Goal: Task Accomplishment & Management: Manage account settings

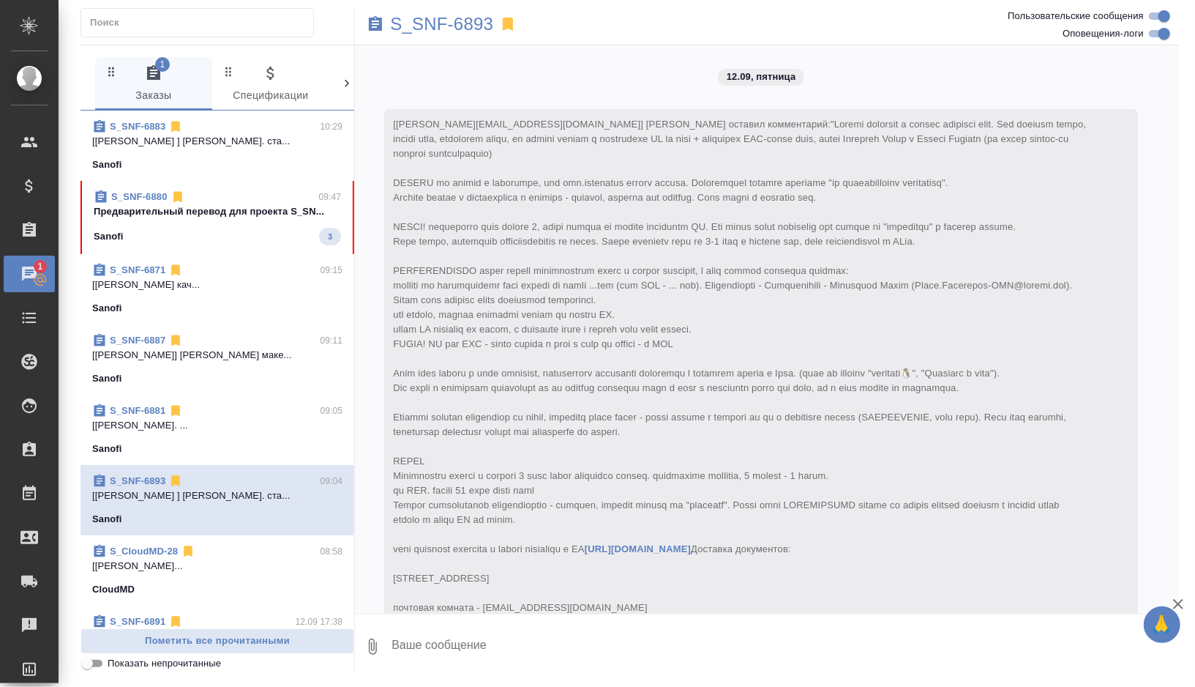
scroll to position [4729, 0]
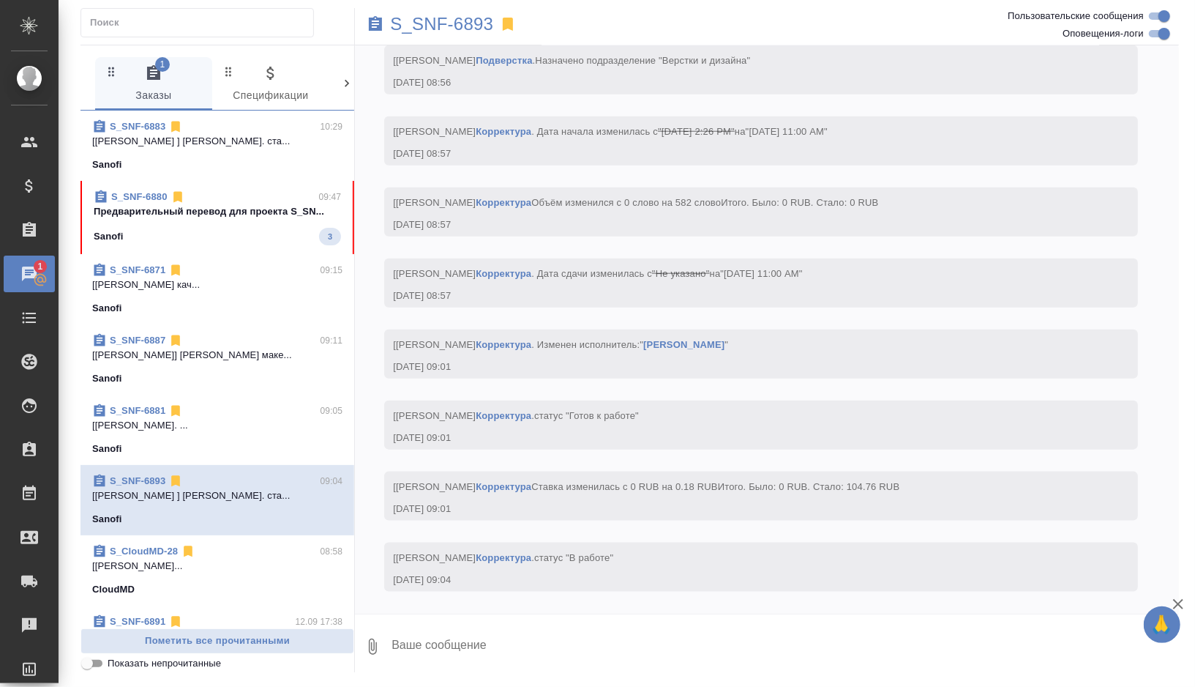
click at [231, 223] on span "S_SNF-6880 09:47 Предварительный перевод для проекта S_SN... Sanofi 3" at bounding box center [217, 218] width 247 height 56
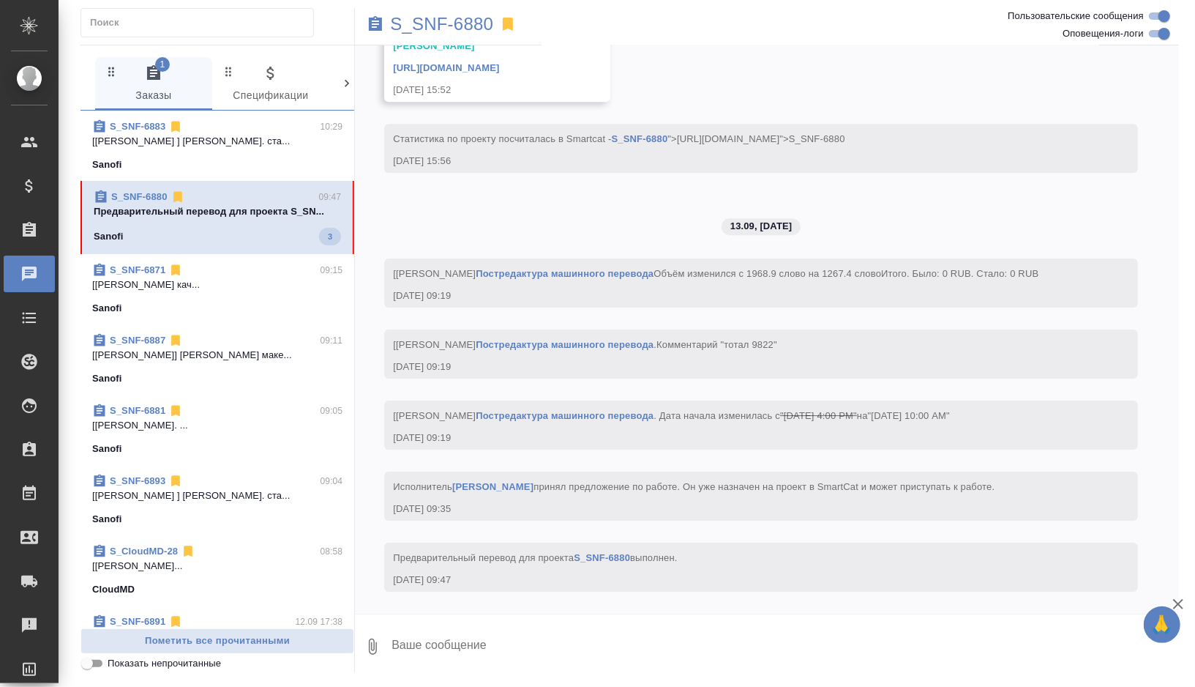
scroll to position [6849, 0]
click at [449, 22] on p "S_SNF-6880" at bounding box center [441, 24] width 103 height 15
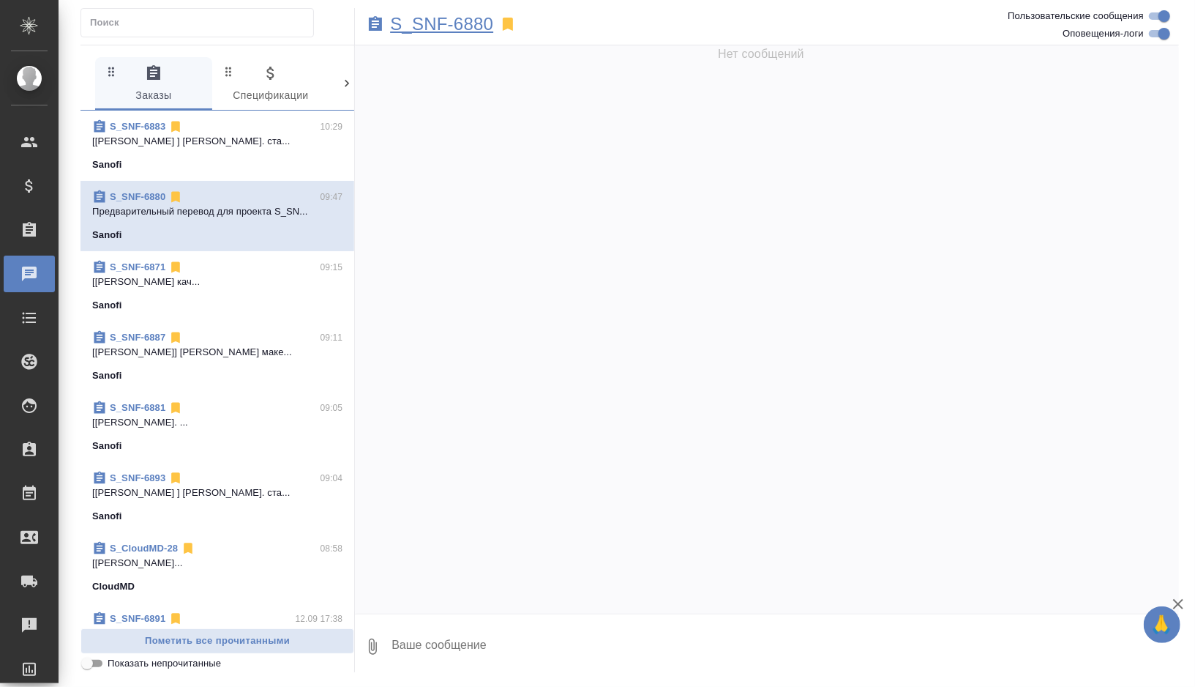
scroll to position [0, 0]
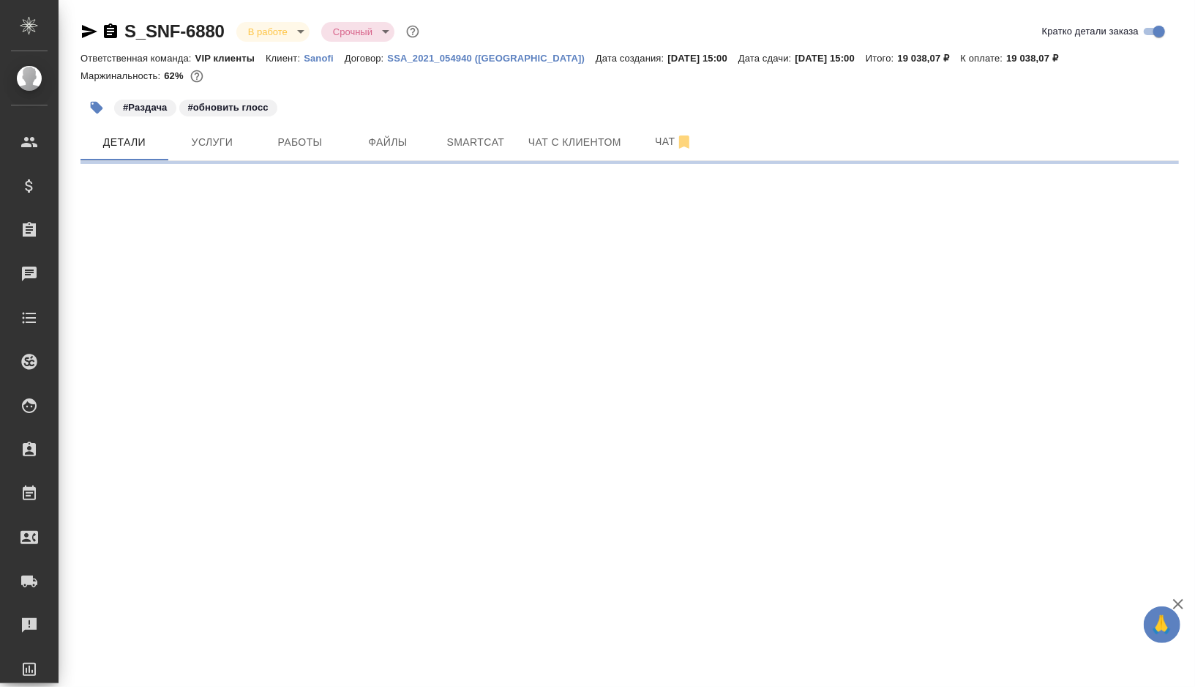
select select "RU"
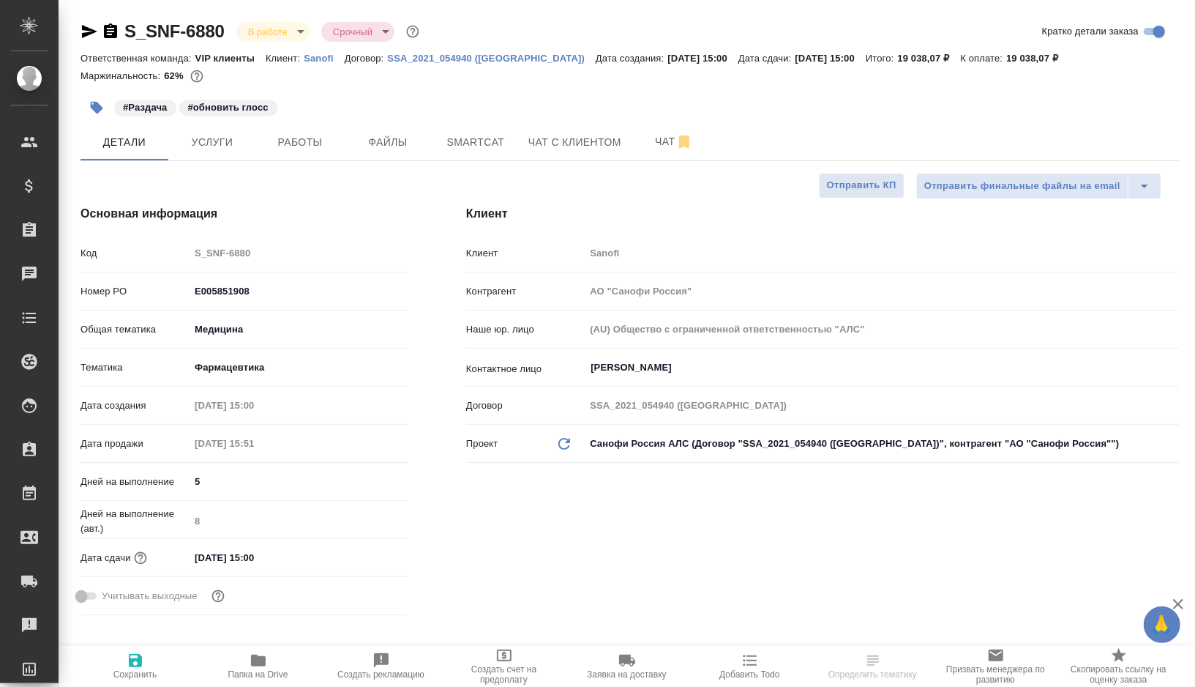
click at [307, 146] on span "Работы" at bounding box center [300, 142] width 70 height 18
type input "[PERSON_NAME]"
type textarea "x"
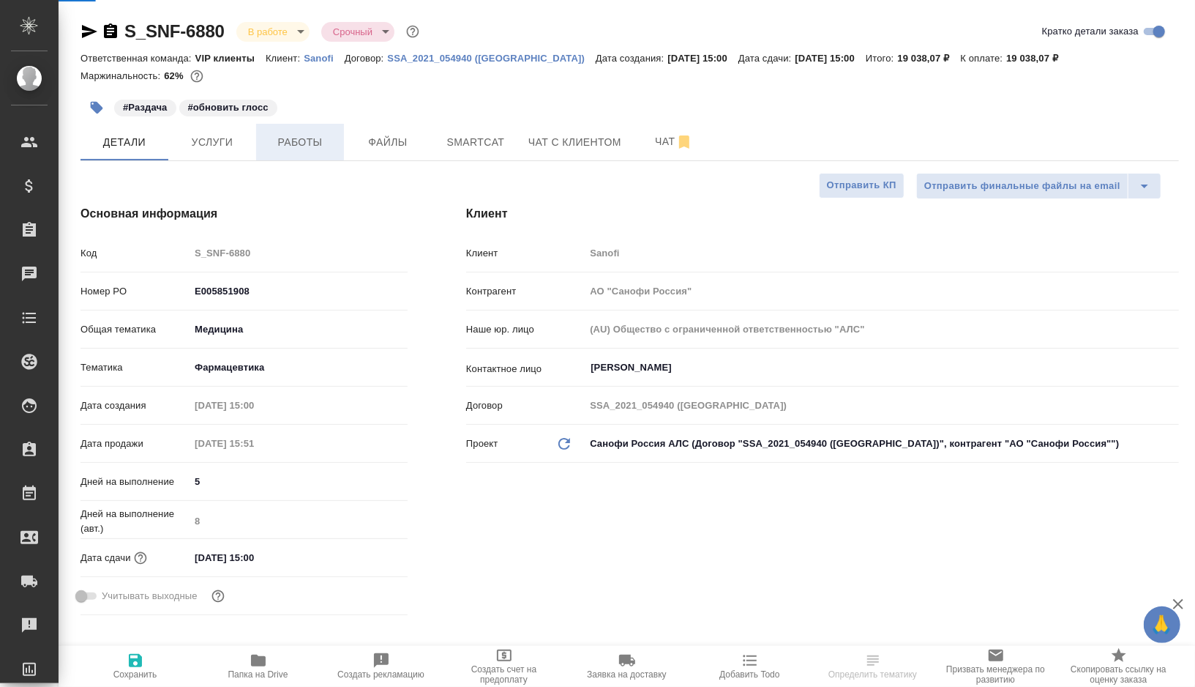
type textarea "x"
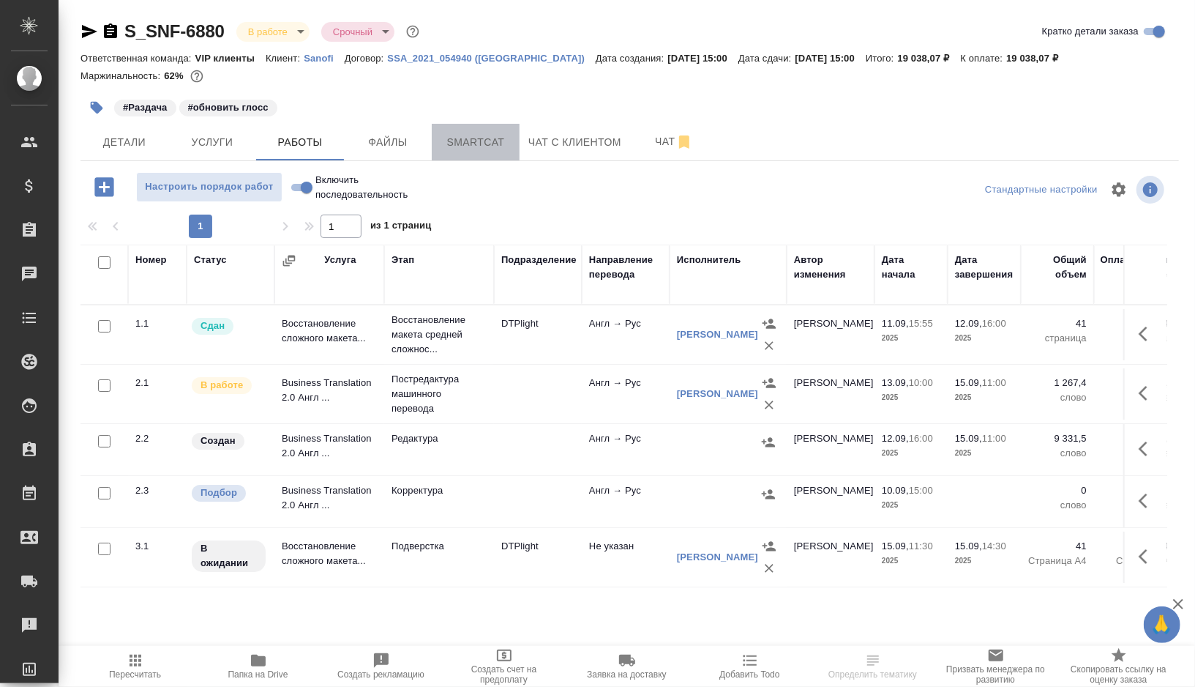
click at [495, 138] on span "Smartcat" at bounding box center [476, 142] width 70 height 18
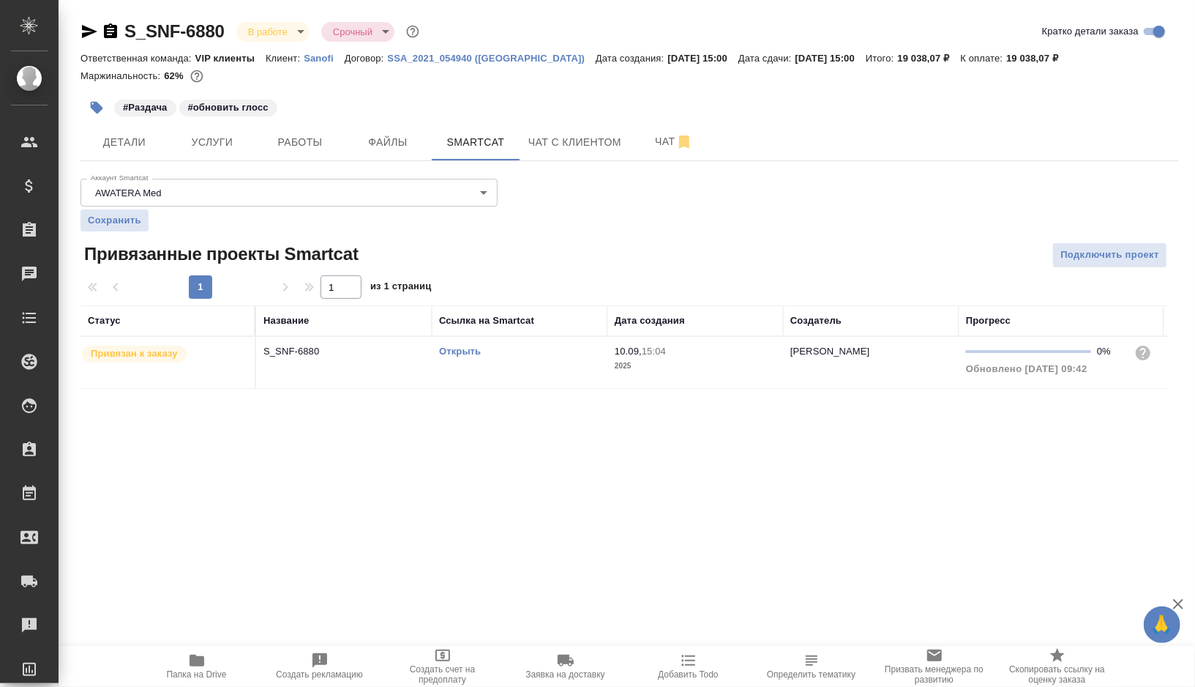
click at [474, 350] on link "Открыть" at bounding box center [460, 351] width 42 height 11
click at [91, 102] on icon "button" at bounding box center [97, 108] width 12 height 12
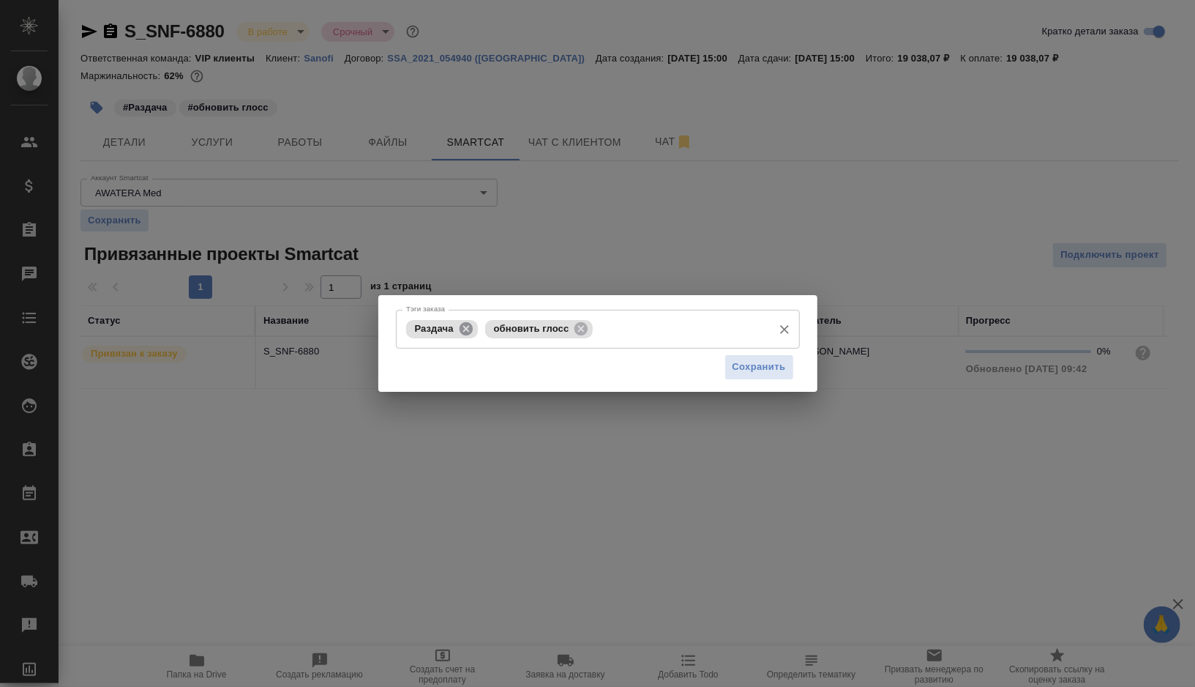
click at [468, 331] on icon at bounding box center [466, 329] width 16 height 16
click at [504, 324] on icon at bounding box center [502, 327] width 13 height 13
click at [504, 324] on input "Тэги заказа" at bounding box center [584, 328] width 363 height 25
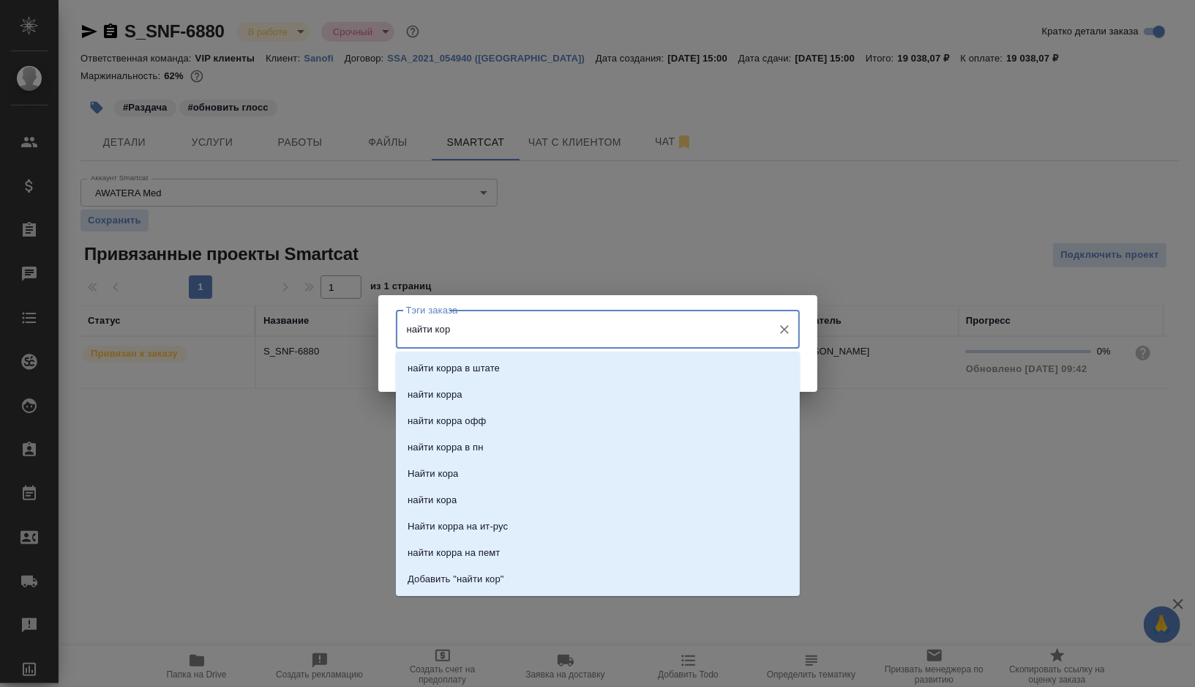
type input "найти корр"
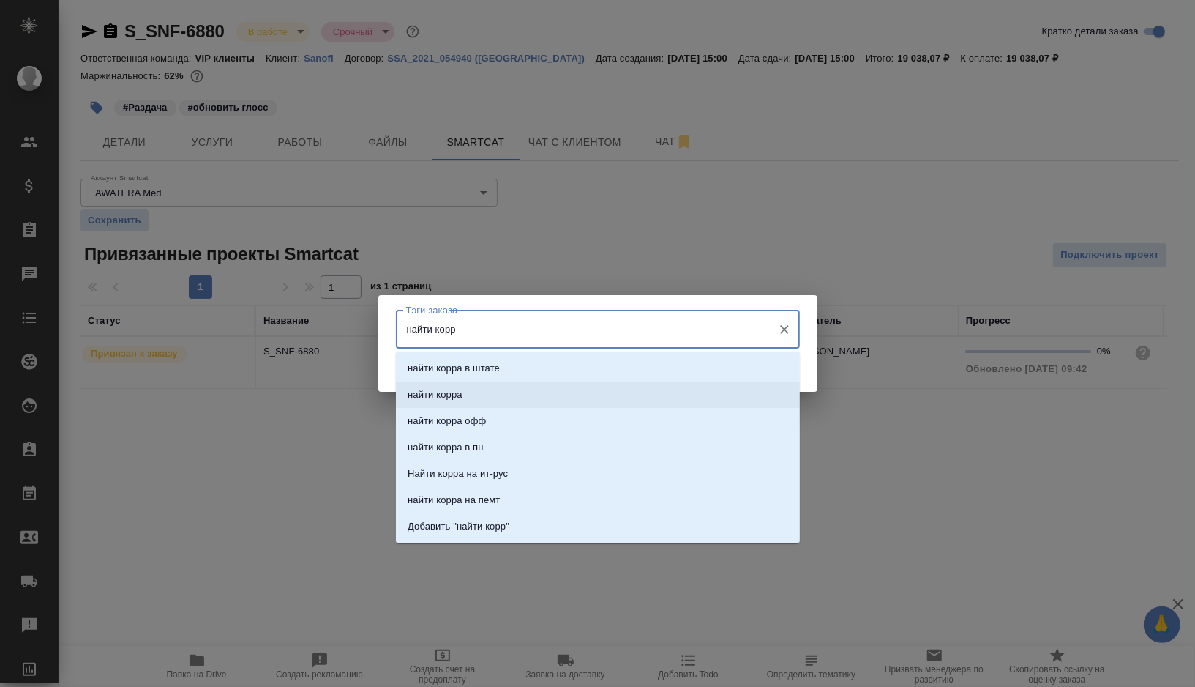
click at [469, 394] on li "найти корра" at bounding box center [598, 394] width 404 height 26
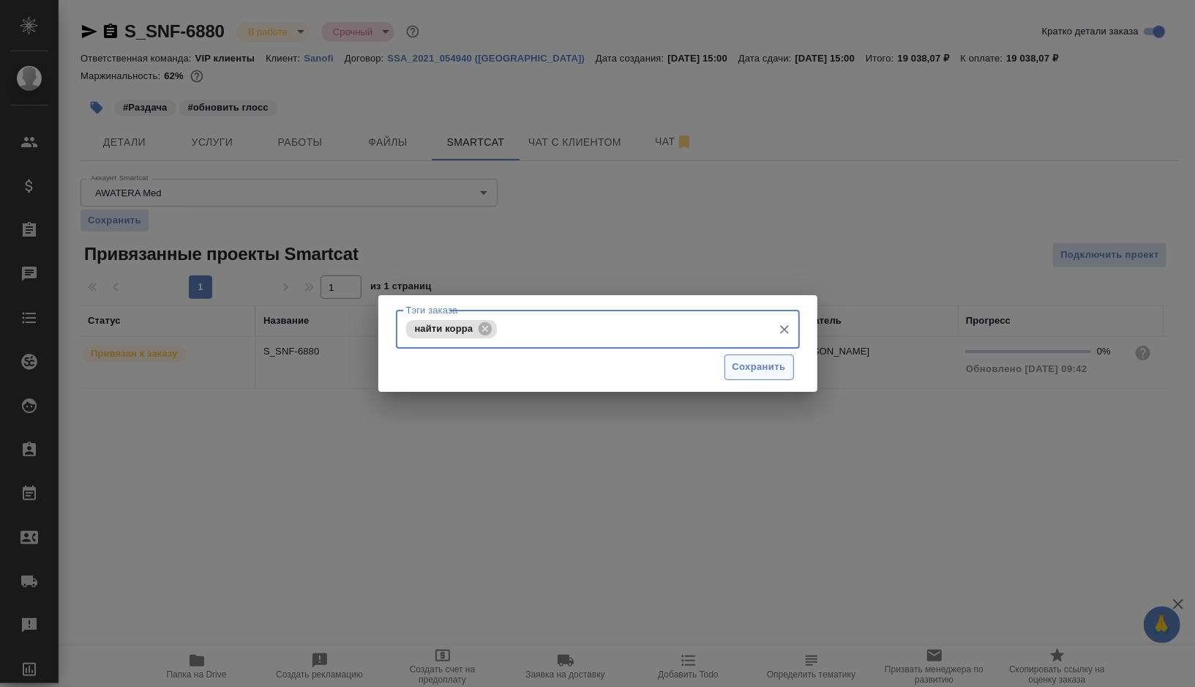
click at [763, 373] on span "Сохранить" at bounding box center [759, 367] width 53 height 17
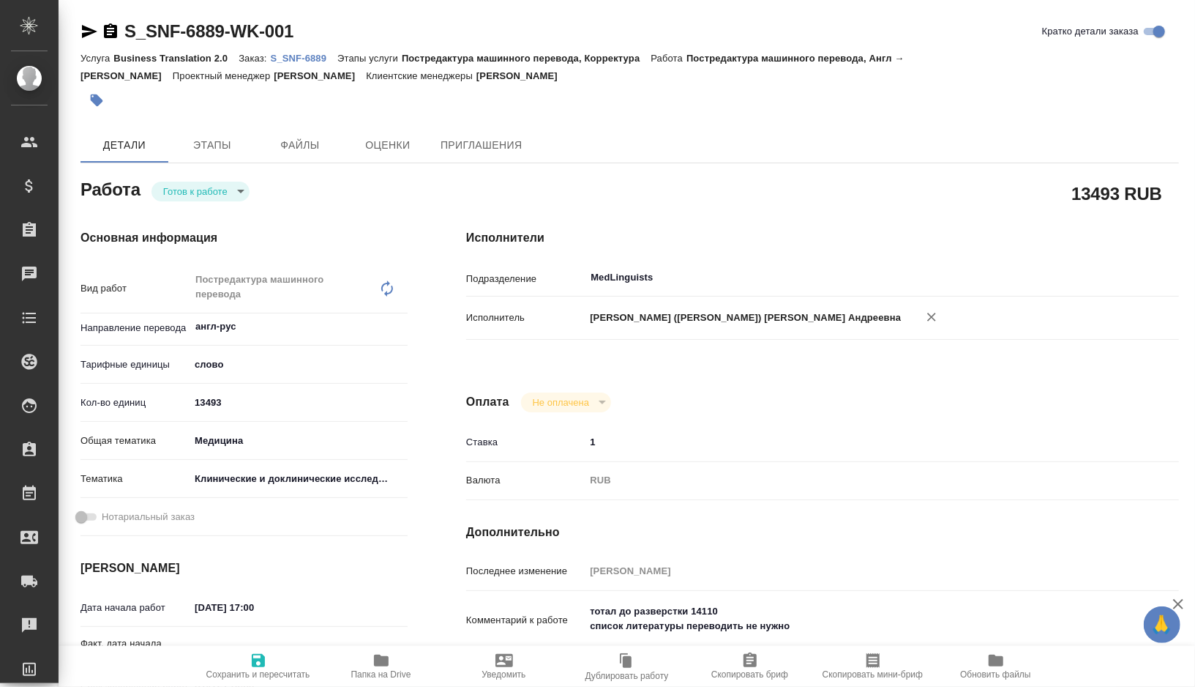
click at [302, 58] on p "S_SNF-6889" at bounding box center [304, 58] width 67 height 11
type textarea "x"
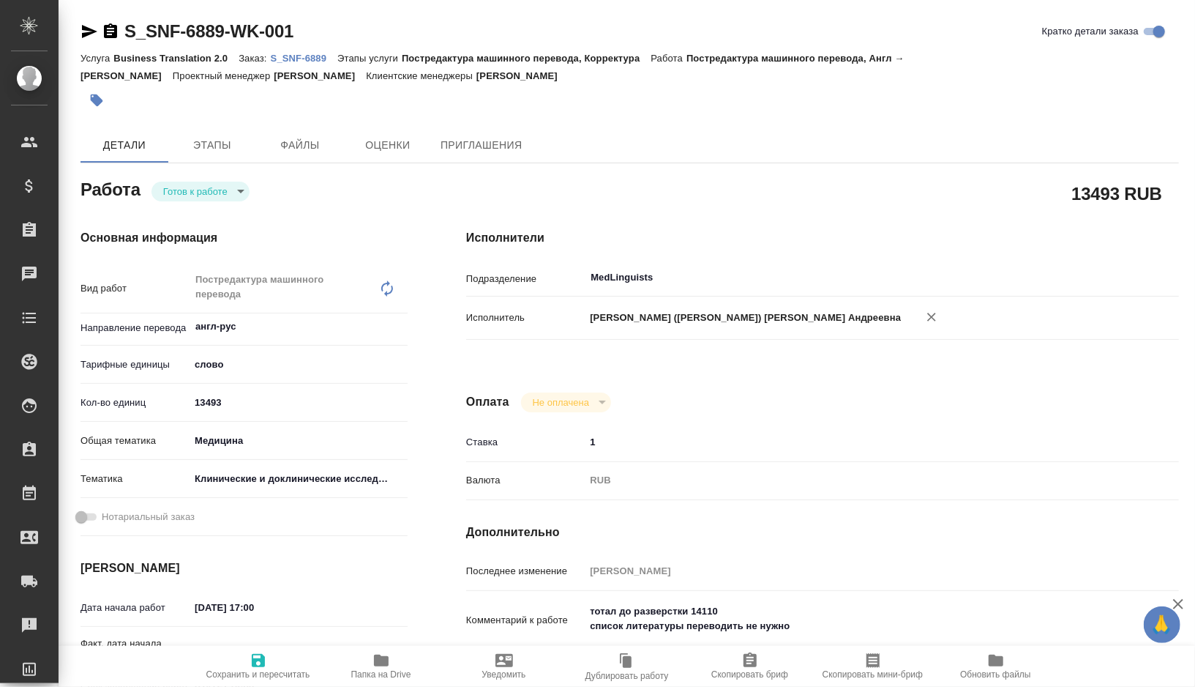
type textarea "x"
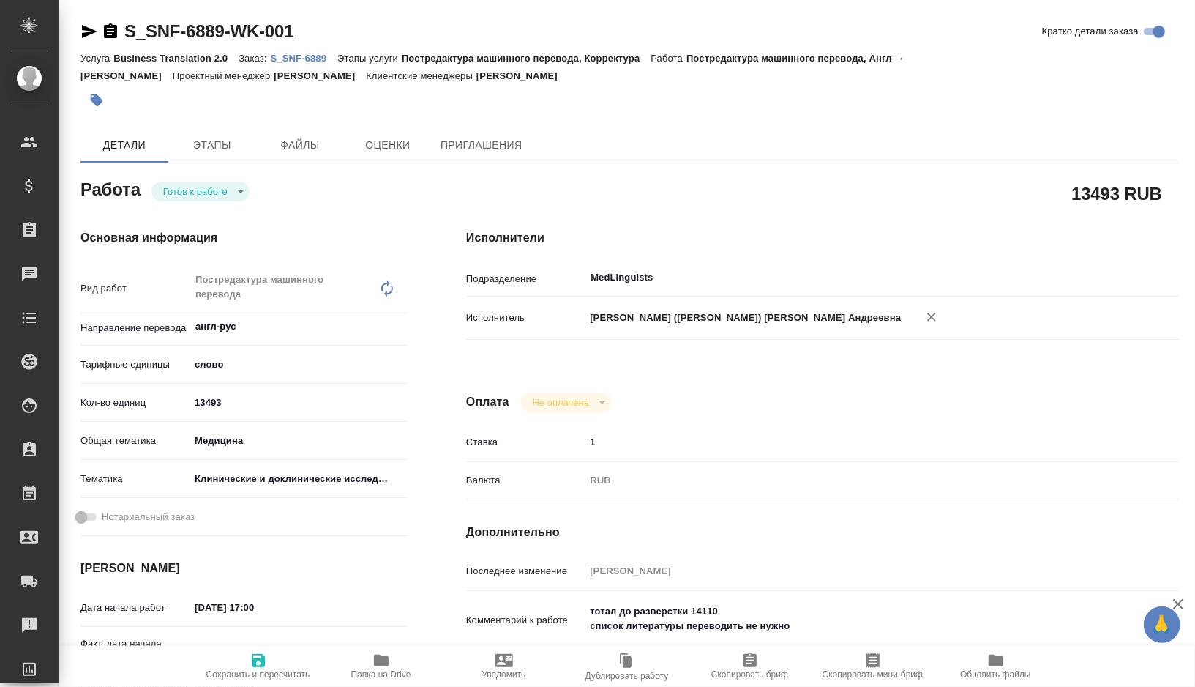
type textarea "x"
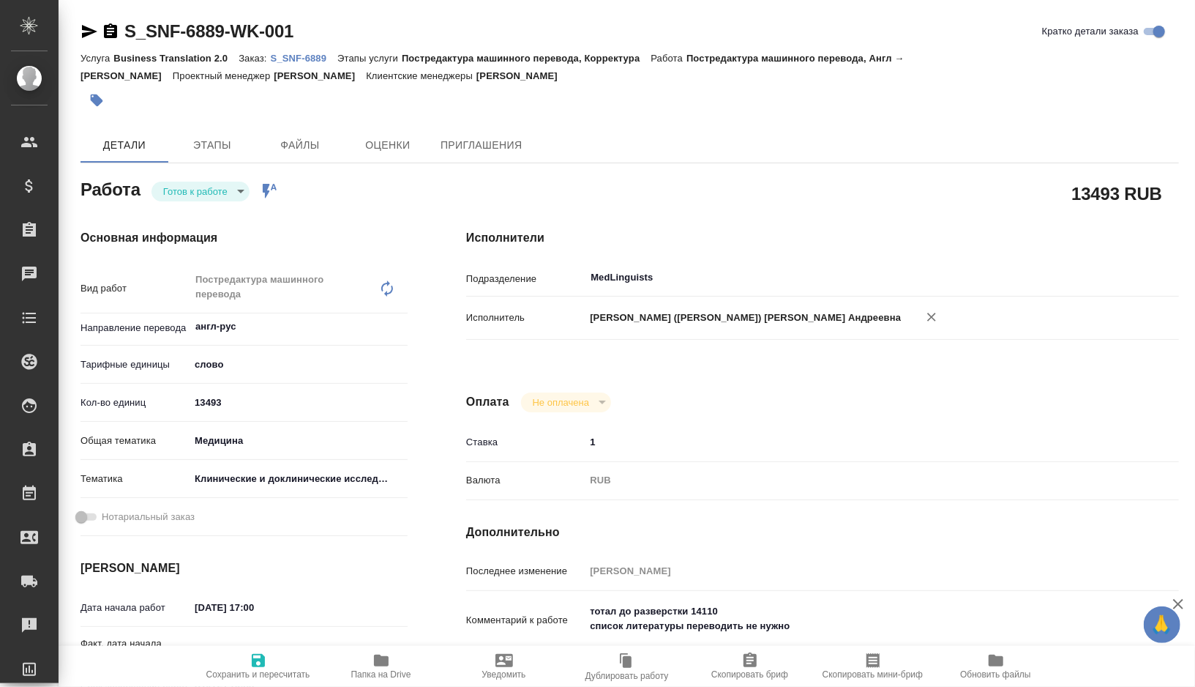
type textarea "x"
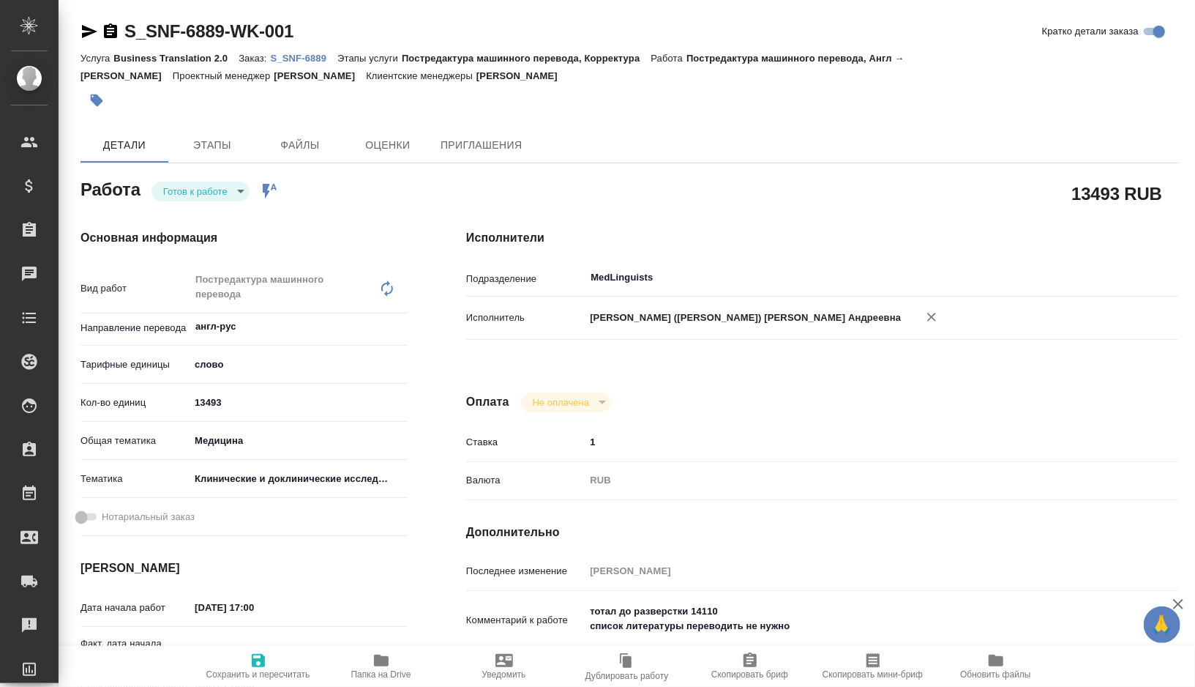
type textarea "x"
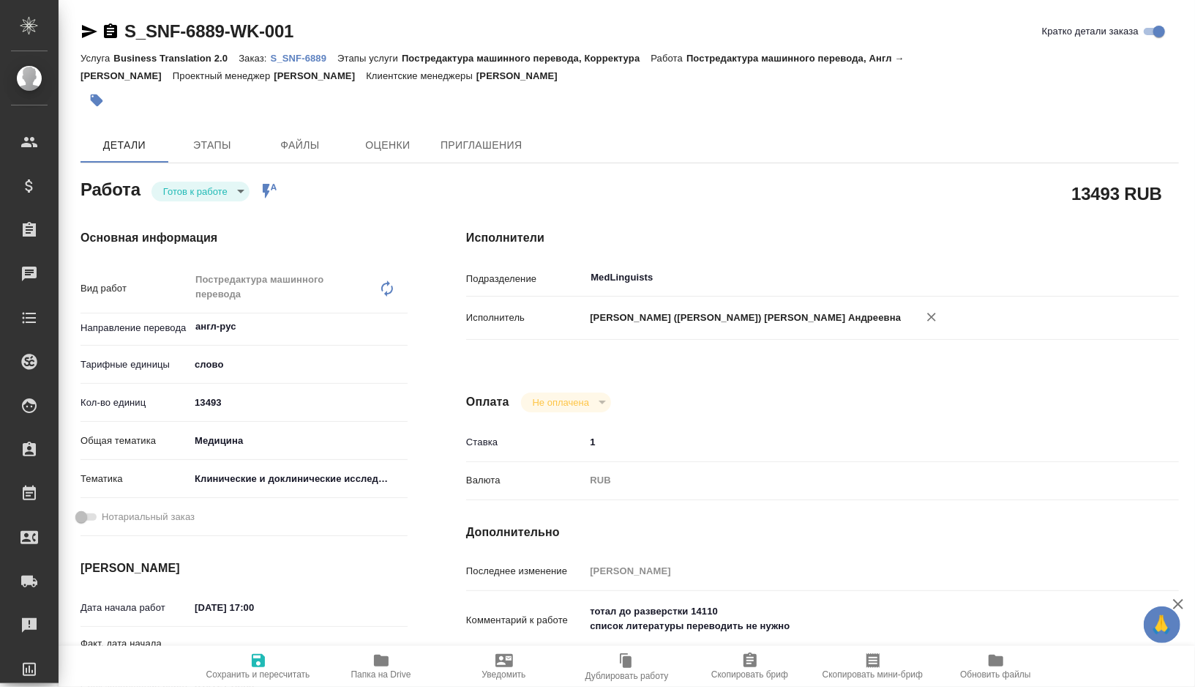
type textarea "x"
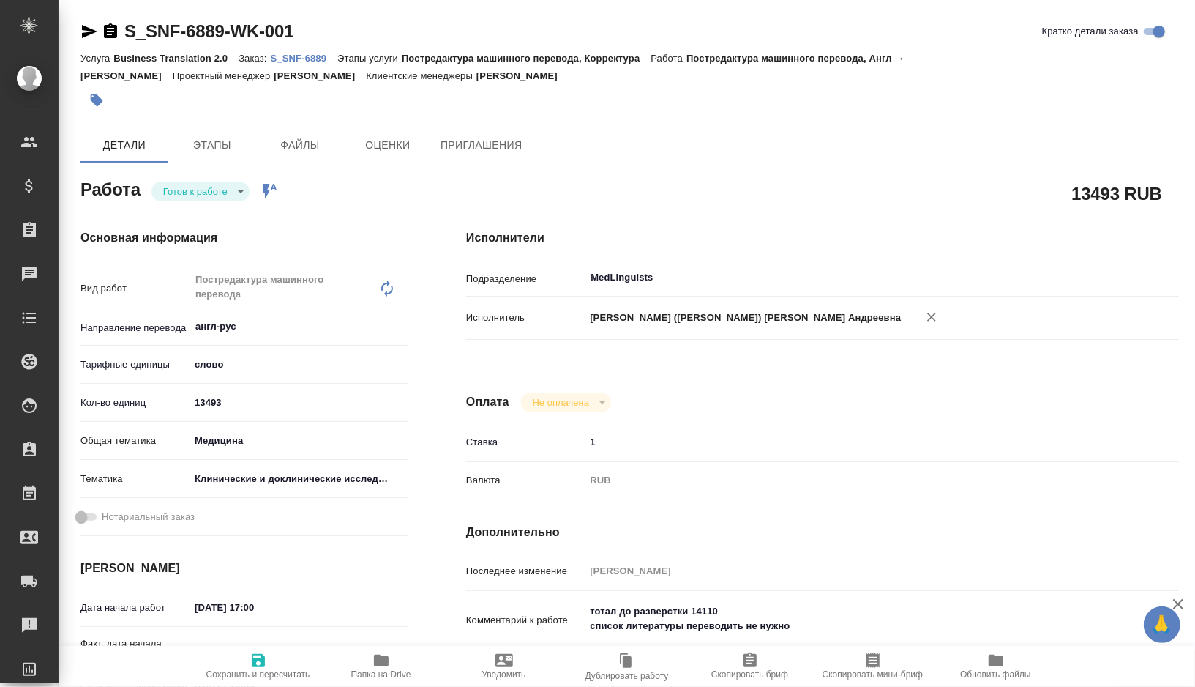
type textarea "x"
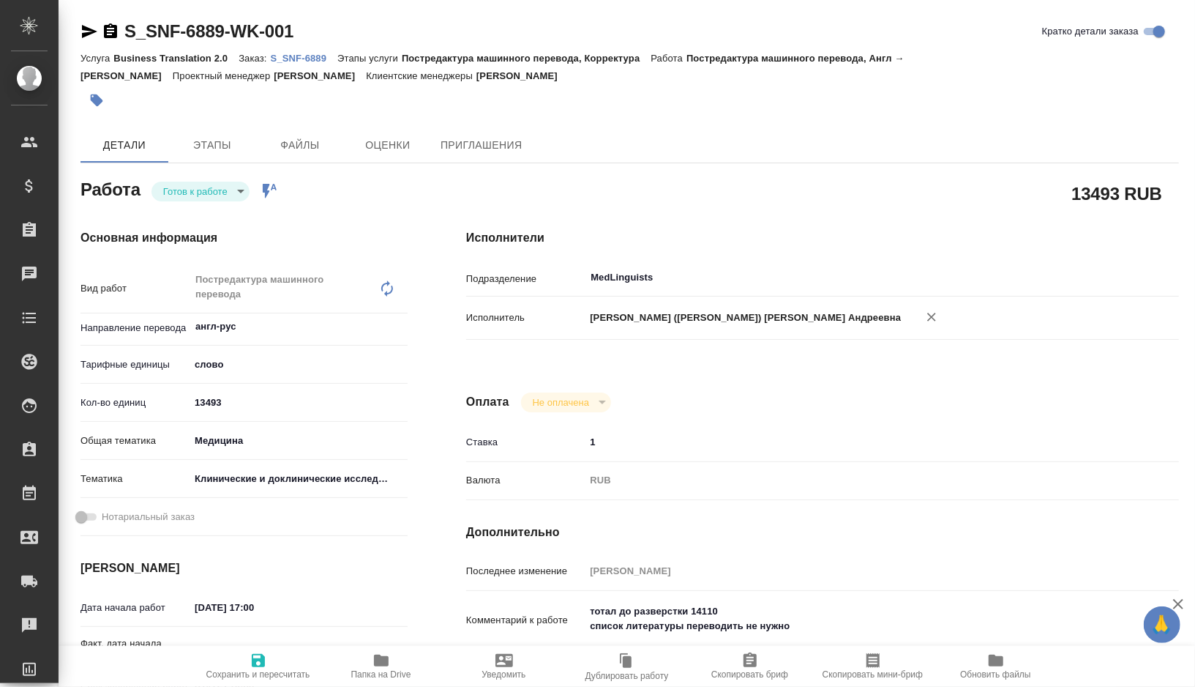
type textarea "x"
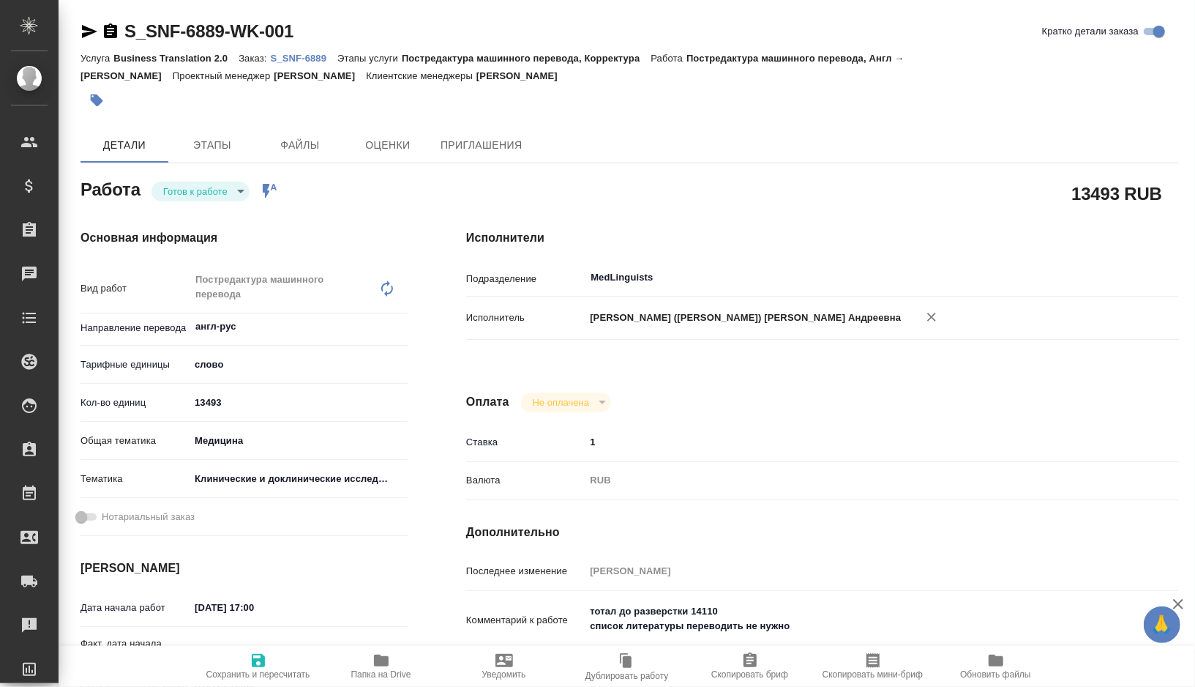
type textarea "x"
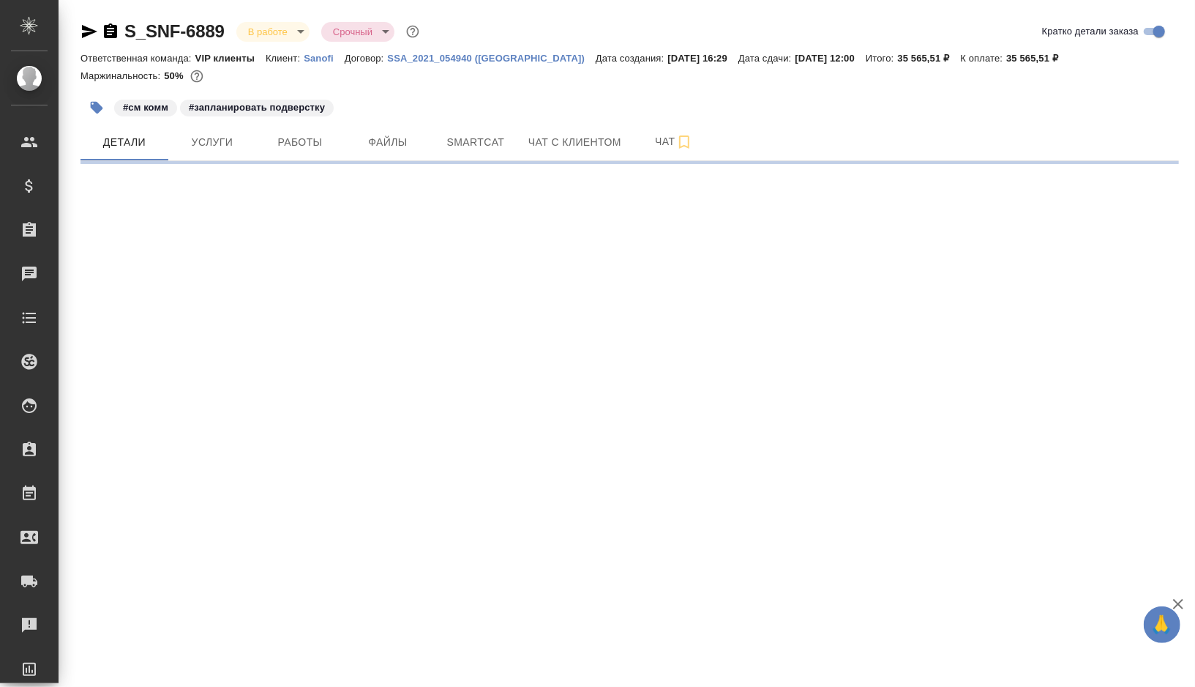
select select "RU"
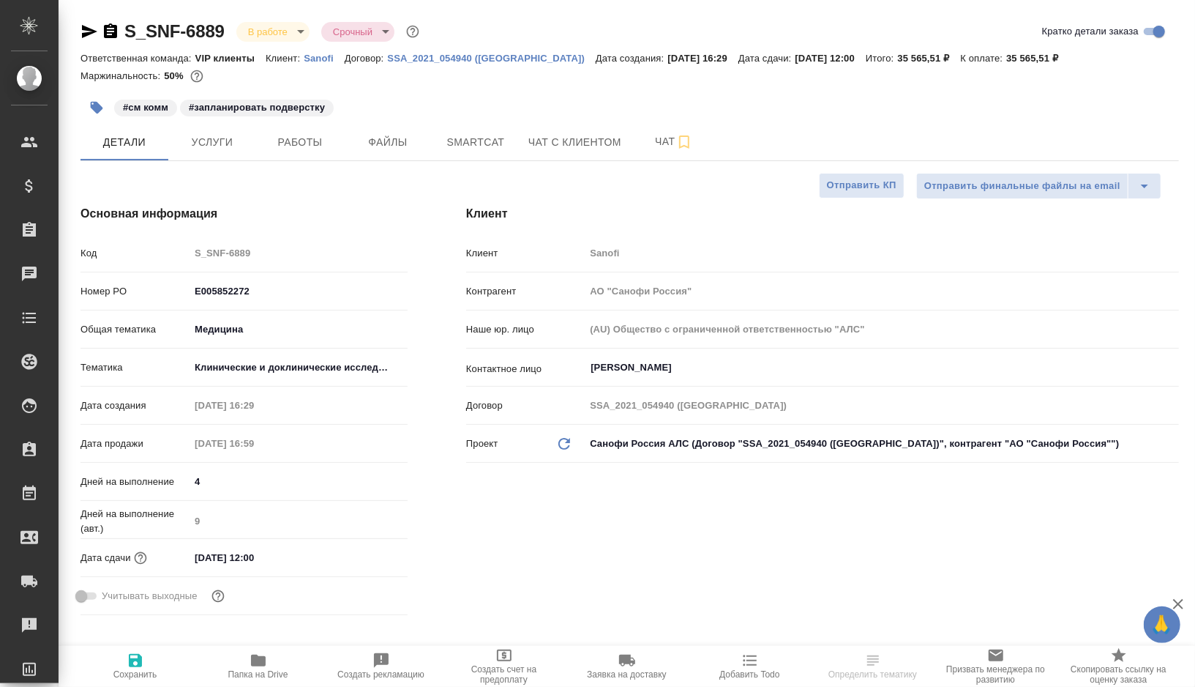
type textarea "x"
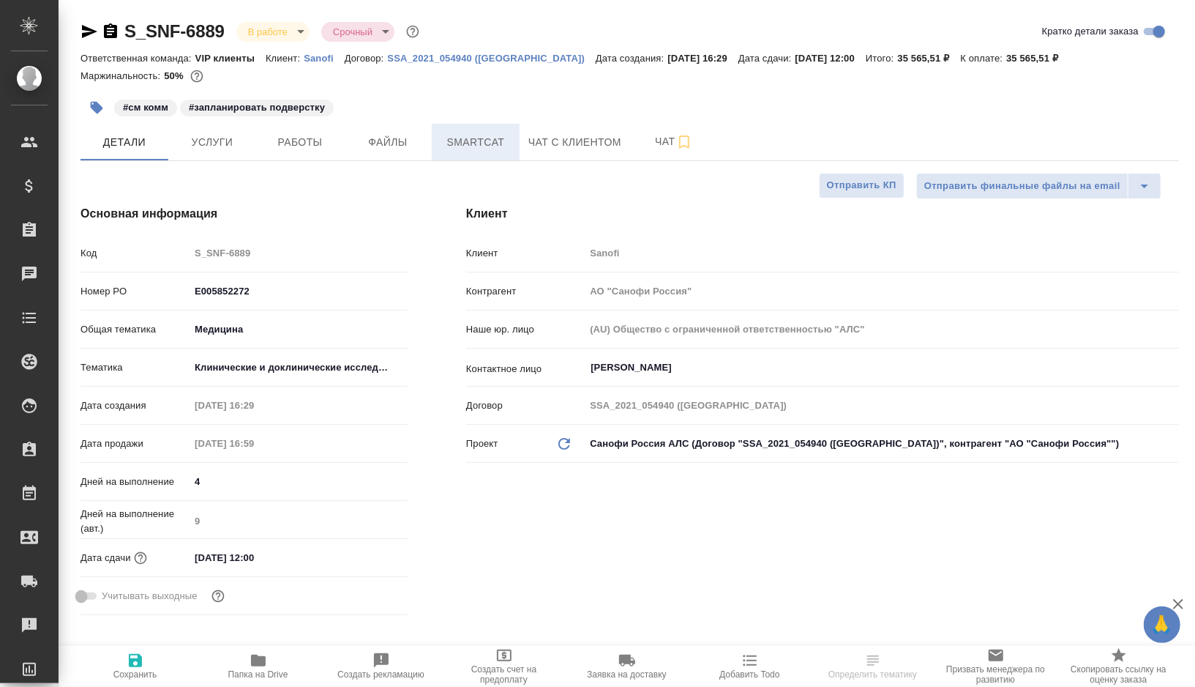
type textarea "x"
click at [478, 129] on button "Smartcat" at bounding box center [476, 142] width 88 height 37
type textarea "x"
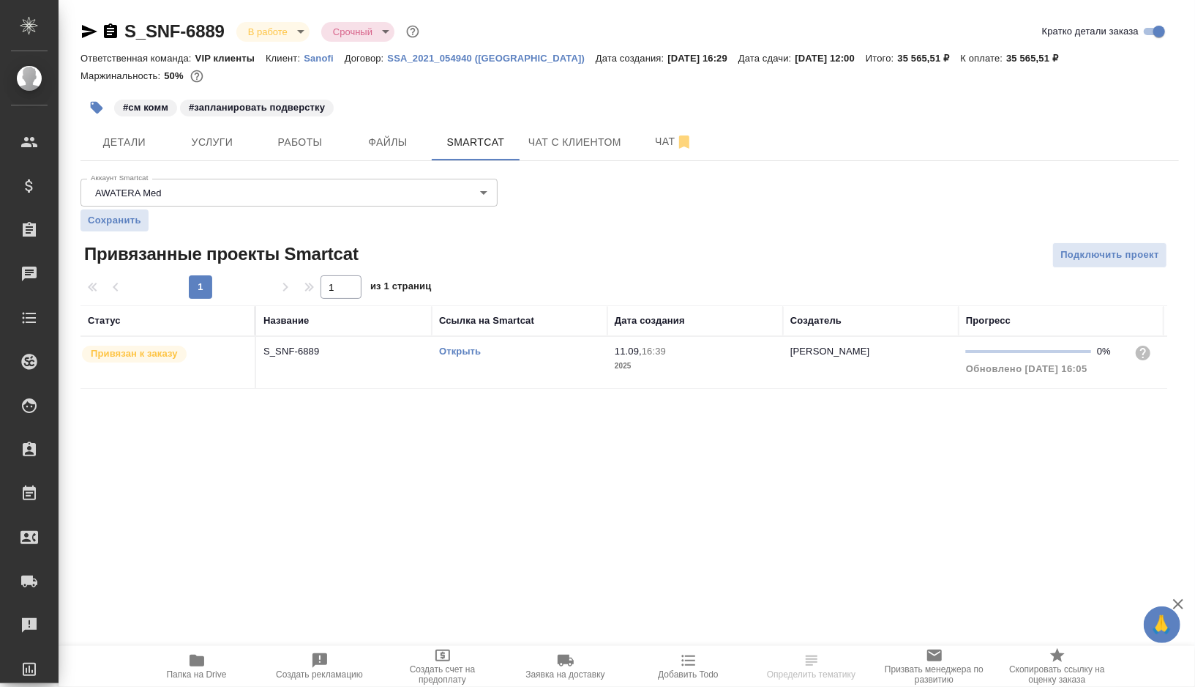
click at [448, 349] on link "Открыть" at bounding box center [460, 351] width 42 height 11
click at [295, 141] on span "Работы" at bounding box center [300, 142] width 70 height 18
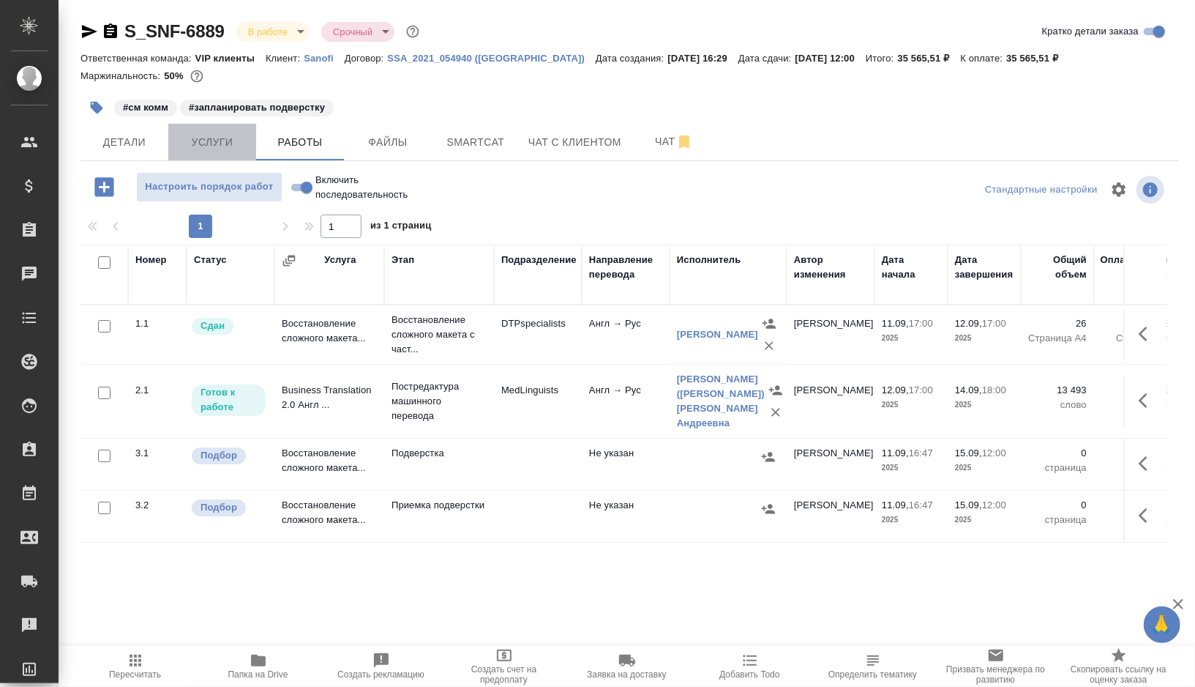
click at [221, 132] on button "Услуги" at bounding box center [212, 142] width 88 height 37
